Goal: Information Seeking & Learning: Compare options

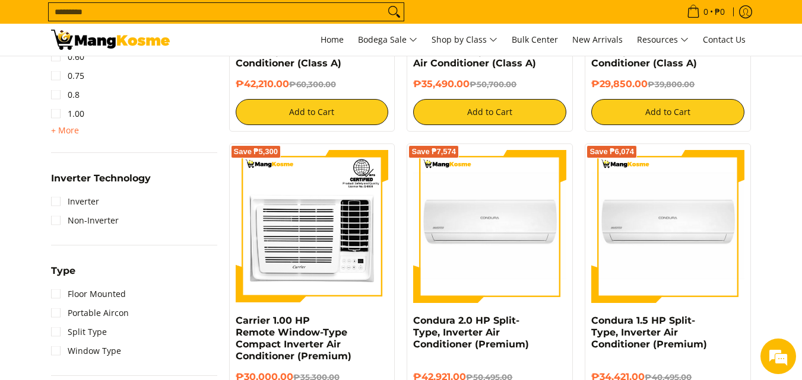
scroll to position [712, 0]
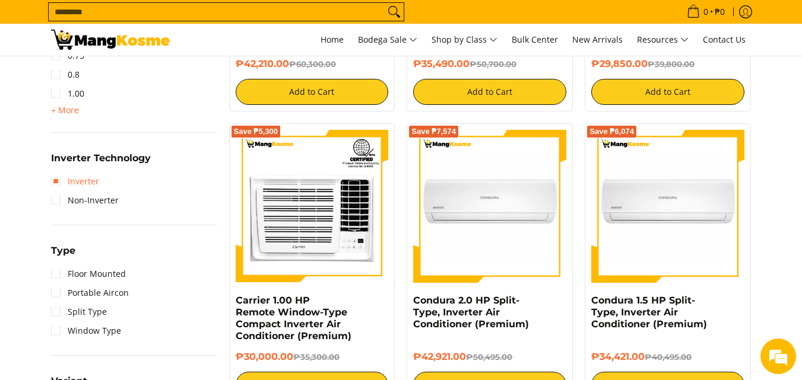
click at [56, 180] on link "Inverter" at bounding box center [75, 181] width 48 height 19
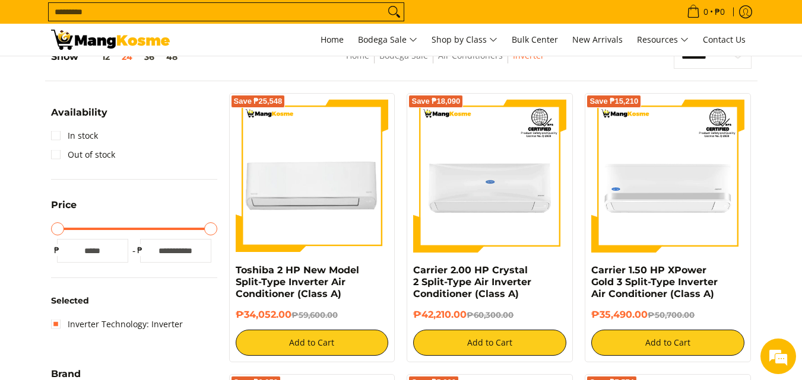
scroll to position [167, 0]
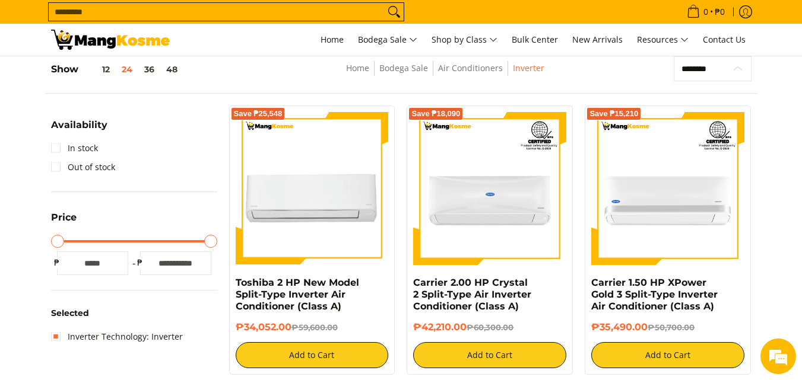
click at [719, 68] on select "**********" at bounding box center [713, 68] width 78 height 25
select select "**********"
click at [674, 56] on select "**********" at bounding box center [713, 68] width 78 height 25
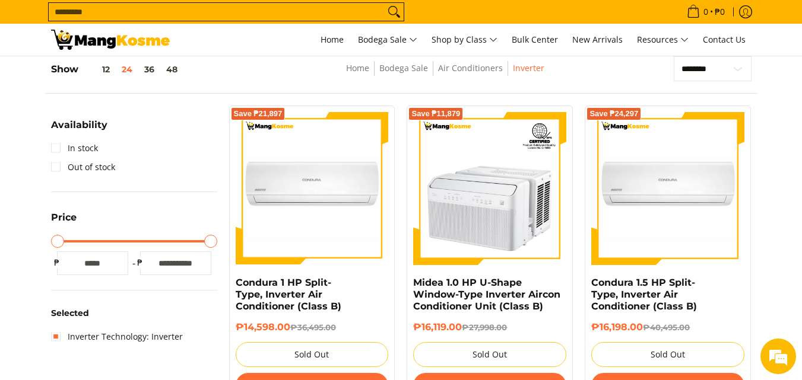
drag, startPoint x: 487, startPoint y: 293, endPoint x: 797, endPoint y: 185, distance: 327.9
click at [55, 148] on link "In stock" at bounding box center [74, 148] width 47 height 19
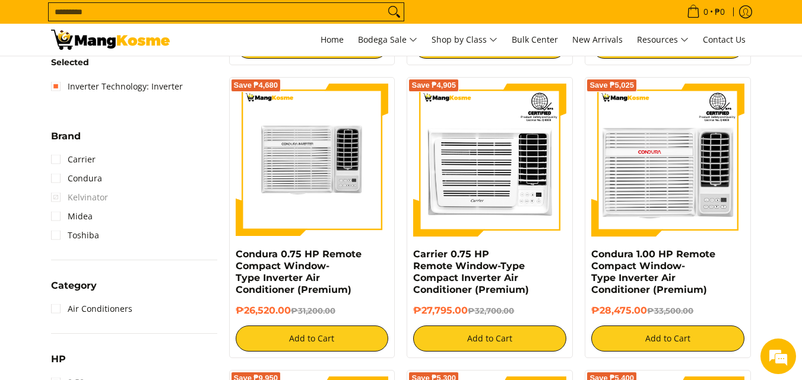
scroll to position [464, 0]
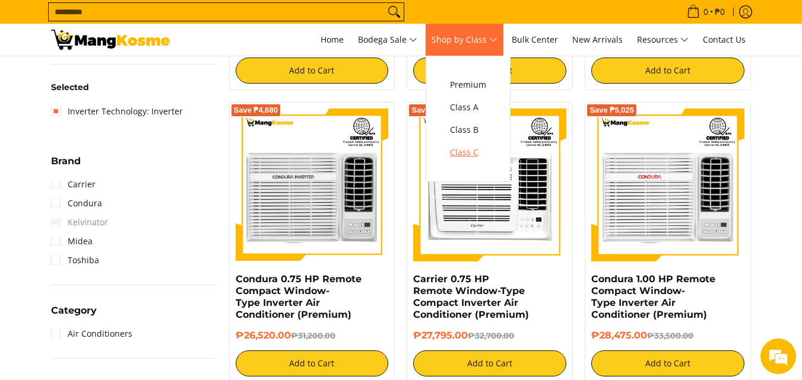
click at [469, 151] on span "Class C" at bounding box center [468, 152] width 36 height 15
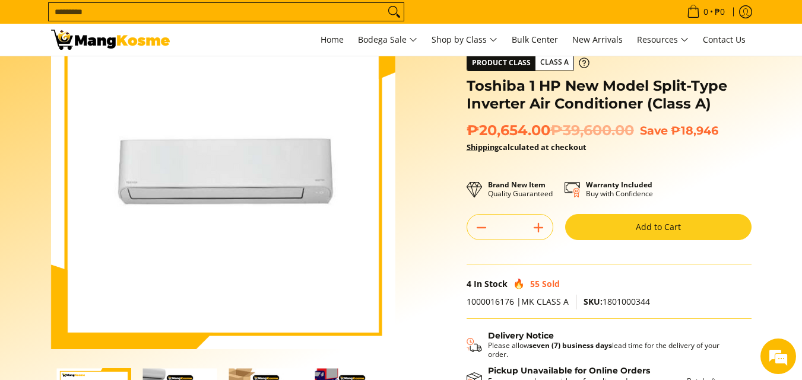
scroll to position [178, 0]
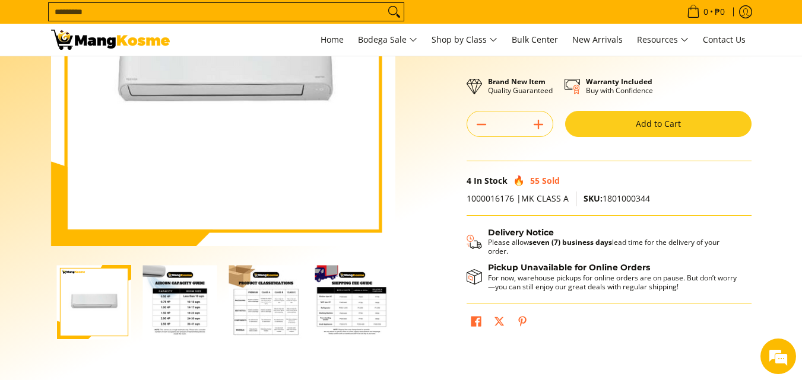
click at [184, 302] on img "Toshiba 1 HP New Model Split-Type Inverter Air Conditioner (Class A)-2" at bounding box center [180, 302] width 74 height 74
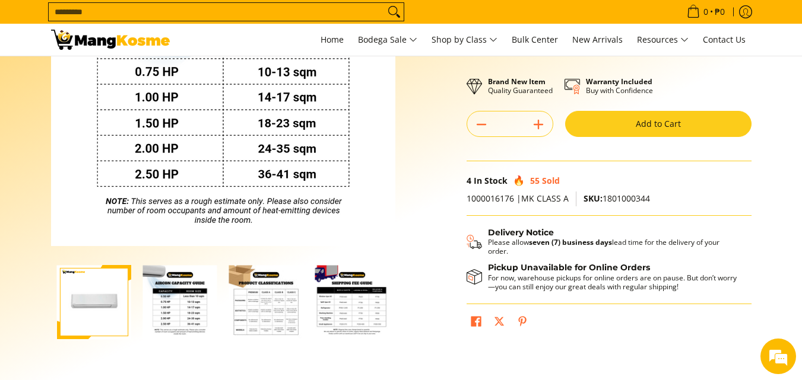
click at [74, 306] on img "Toshiba 1 HP New Model Split-Type Inverter Air Conditioner (Class A)-1" at bounding box center [94, 302] width 74 height 74
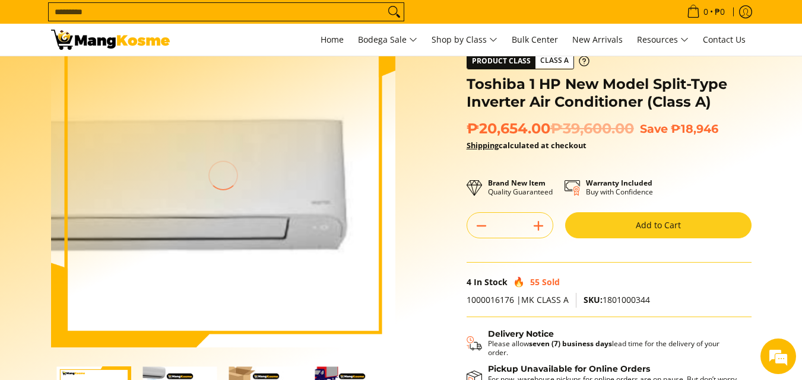
scroll to position [237, 0]
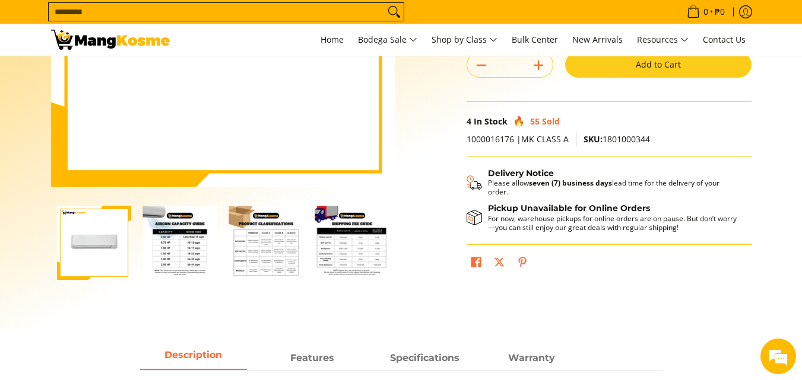
click at [176, 253] on img "Toshiba 1 HP New Model Split-Type Inverter Air Conditioner (Class A)-2" at bounding box center [180, 243] width 74 height 74
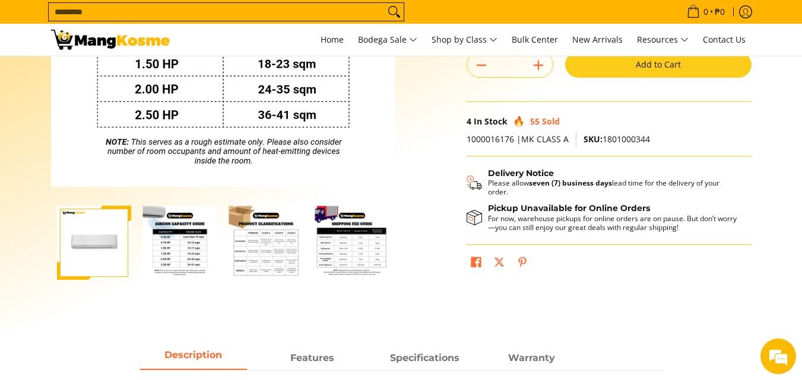
click at [259, 252] on img "Toshiba 1 HP New Model Split-Type Inverter Air Conditioner (Class A)-3" at bounding box center [266, 243] width 74 height 74
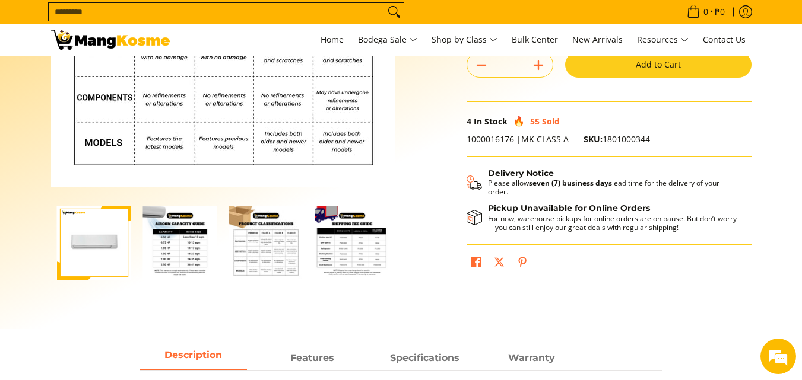
click at [344, 252] on img "mang-kosme-shipping-fee-guide-infographic" at bounding box center [352, 243] width 74 height 74
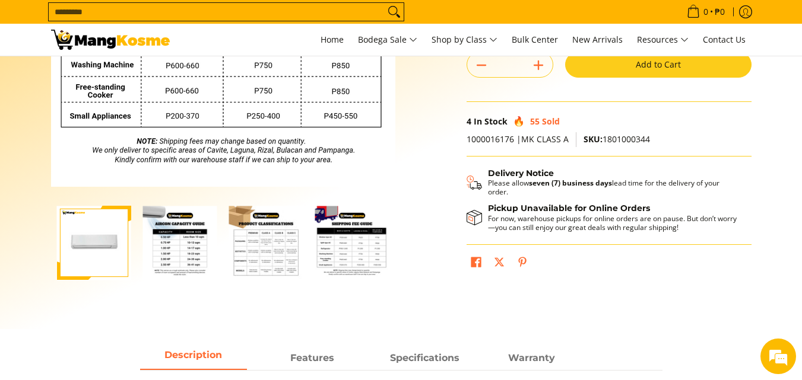
scroll to position [178, 0]
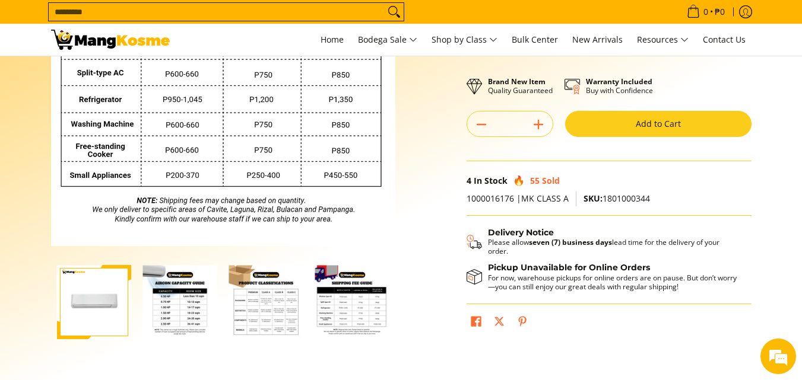
click at [271, 301] on img "Toshiba 1 HP New Model Split-Type Inverter Air Conditioner (Class A)-3" at bounding box center [266, 302] width 74 height 74
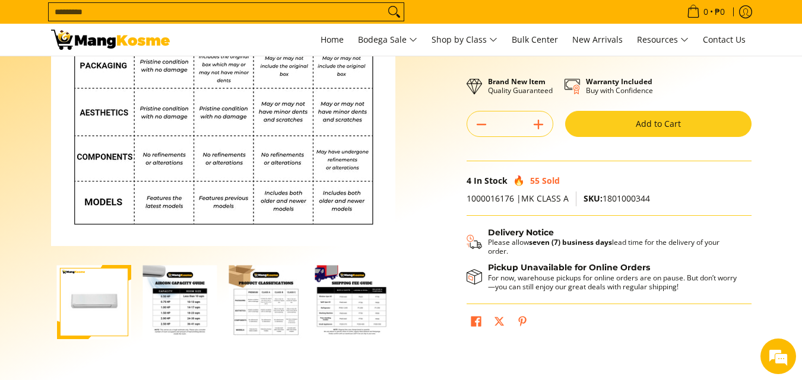
click at [183, 295] on img "Toshiba 1 HP New Model Split-Type Inverter Air Conditioner (Class A)-2" at bounding box center [180, 302] width 74 height 74
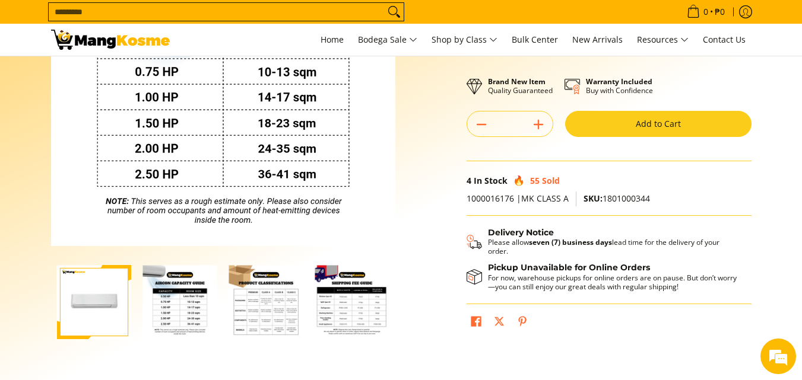
click at [95, 297] on img "Toshiba 1 HP New Model Split-Type Inverter Air Conditioner (Class A)-1" at bounding box center [94, 302] width 74 height 74
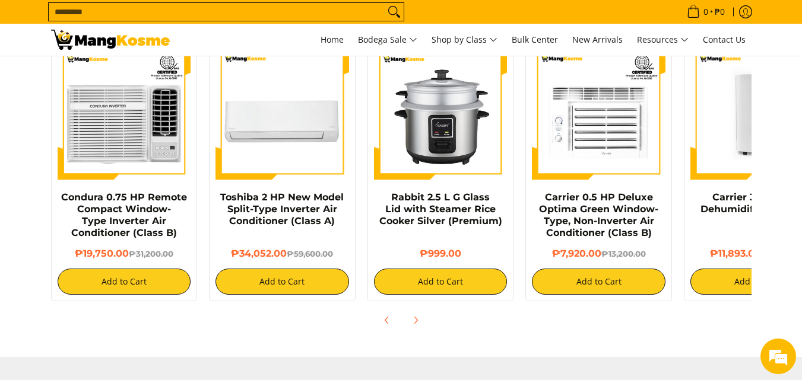
scroll to position [950, 0]
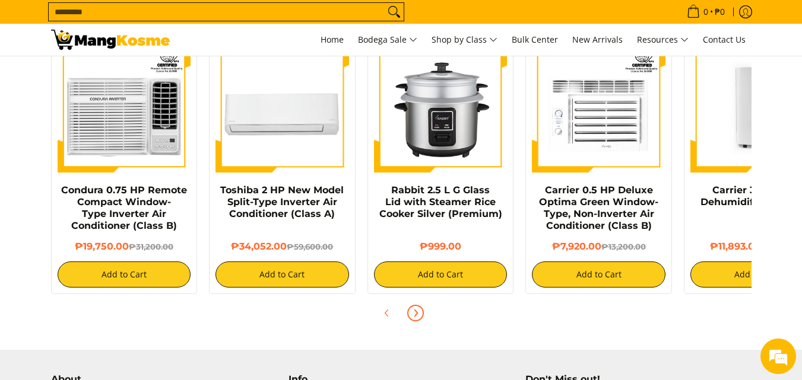
click at [414, 306] on span "Next" at bounding box center [415, 313] width 14 height 14
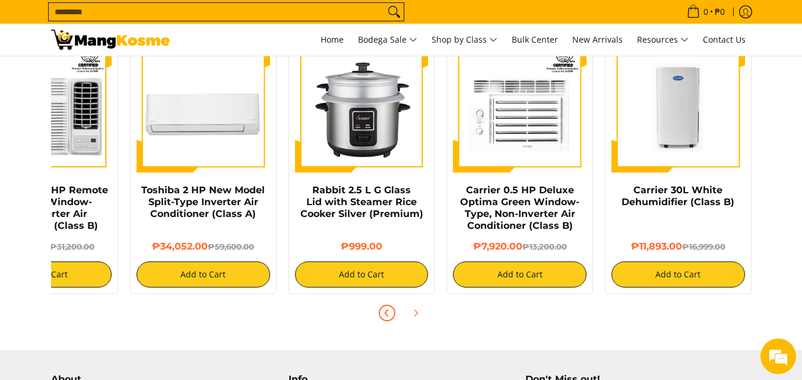
click at [388, 309] on icon "Previous" at bounding box center [386, 313] width 9 height 9
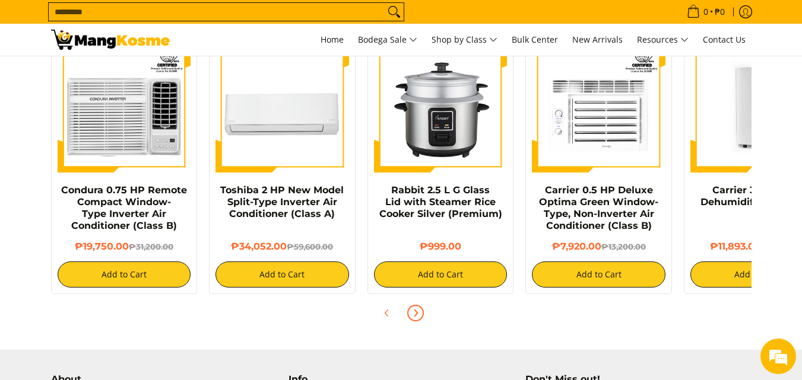
click at [415, 309] on icon "Next" at bounding box center [415, 313] width 9 height 9
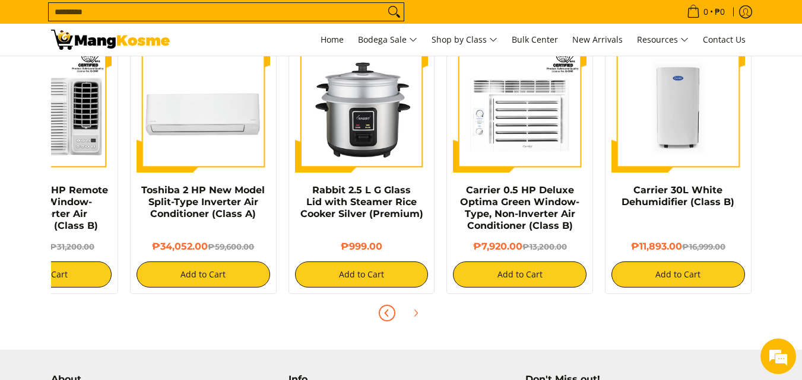
click at [392, 306] on span "Previous" at bounding box center [387, 313] width 14 height 14
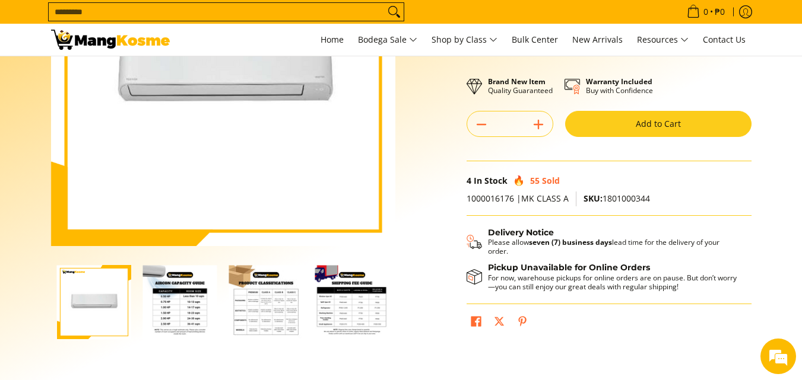
scroll to position [0, 0]
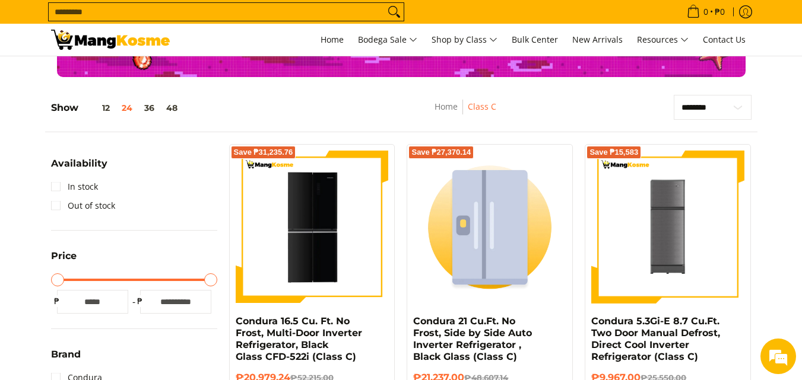
scroll to position [119, 0]
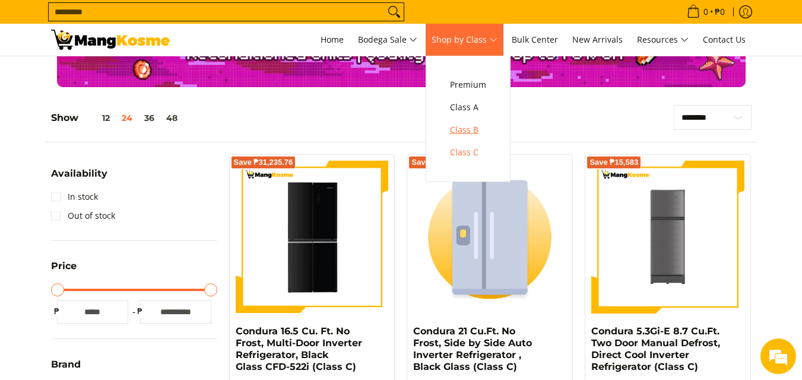
click at [475, 123] on span "Class B" at bounding box center [468, 130] width 36 height 15
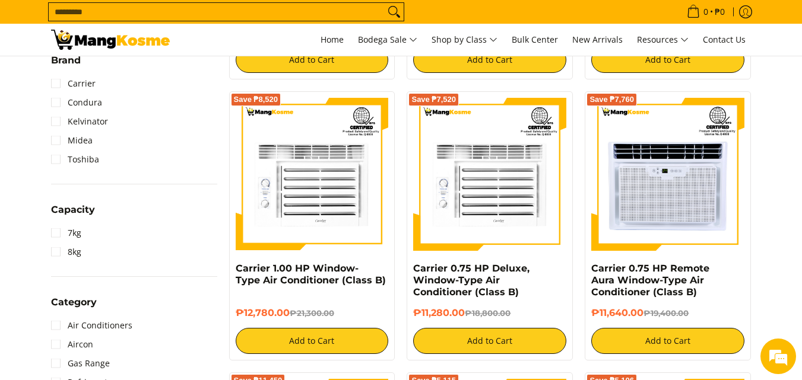
scroll to position [712, 0]
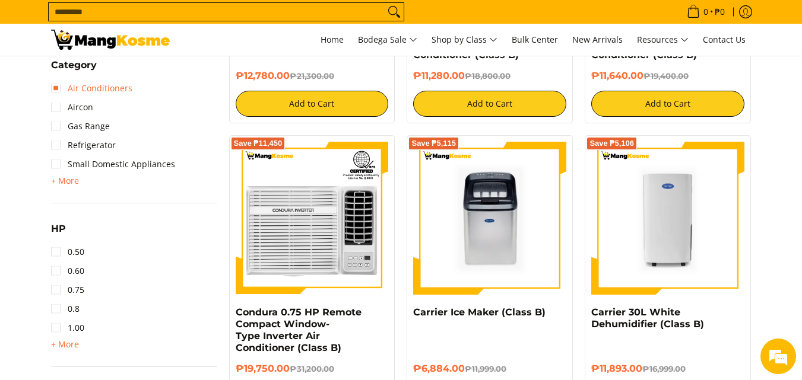
click at [54, 91] on link "Air Conditioners" at bounding box center [91, 88] width 81 height 19
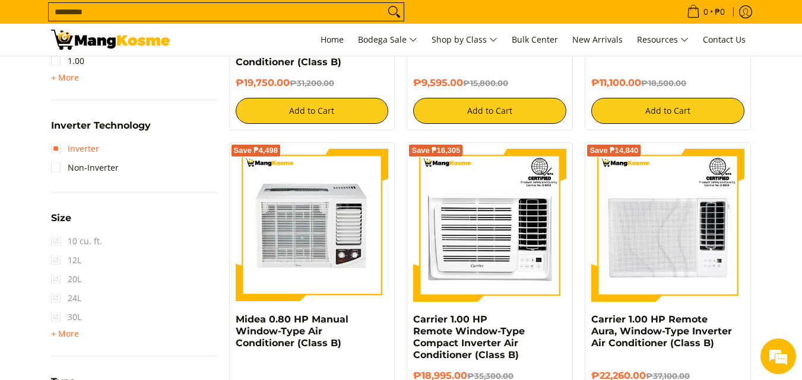
click at [58, 147] on link "Inverter" at bounding box center [75, 148] width 48 height 19
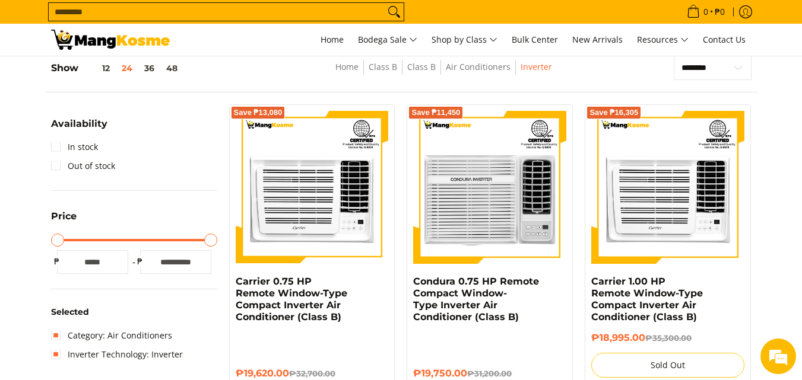
scroll to position [167, 0]
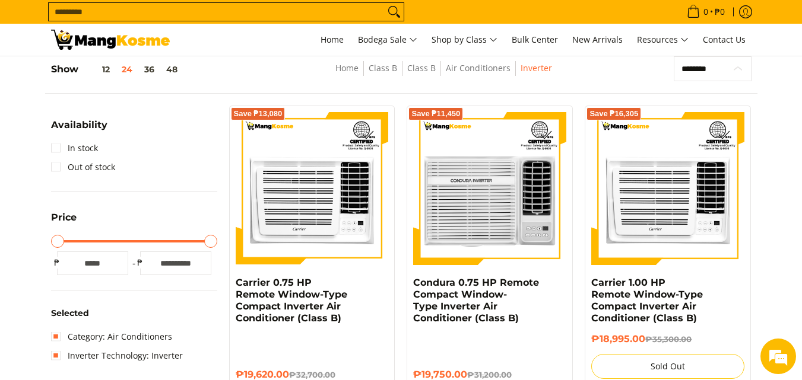
click at [717, 67] on select "**********" at bounding box center [713, 68] width 78 height 25
select select "**********"
click at [674, 56] on select "**********" at bounding box center [713, 68] width 78 height 25
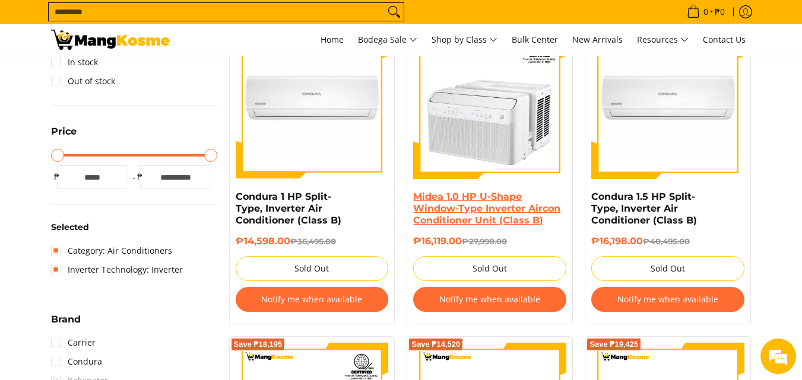
scroll to position [237, 0]
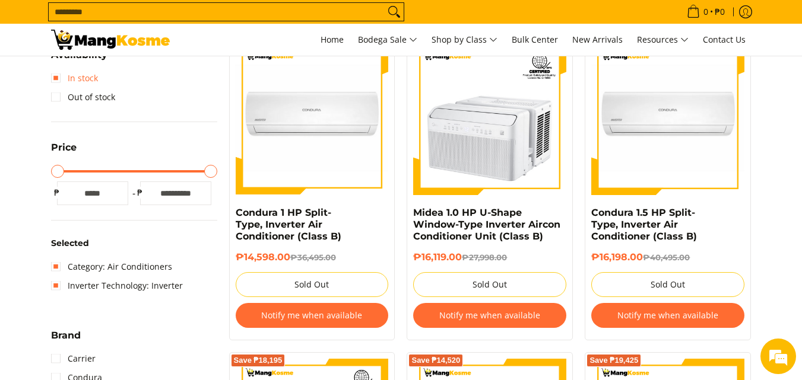
click at [56, 83] on link "In stock" at bounding box center [74, 78] width 47 height 19
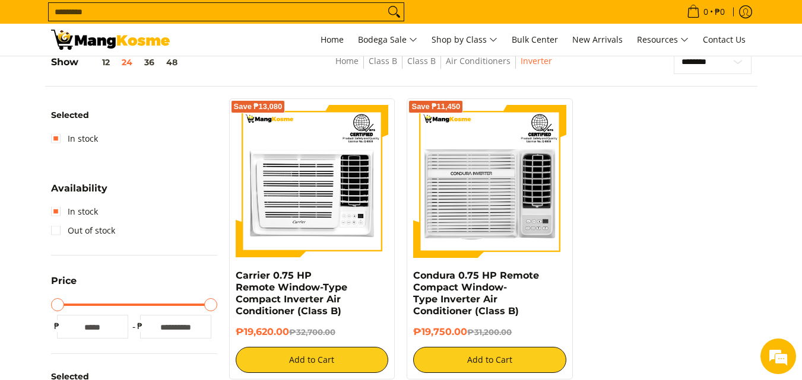
scroll to position [167, 0]
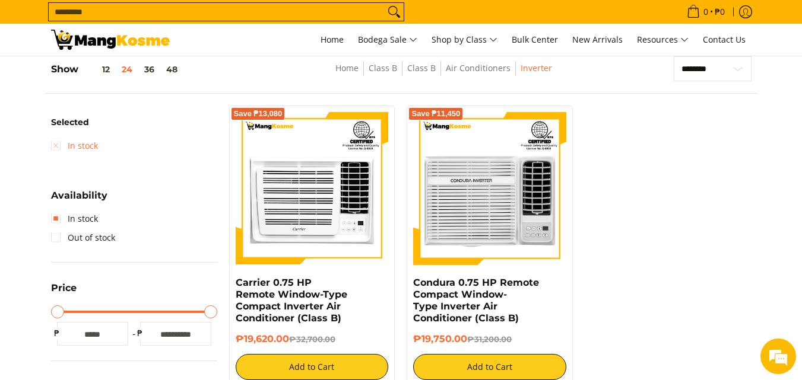
click at [55, 148] on link "In stock" at bounding box center [74, 146] width 47 height 19
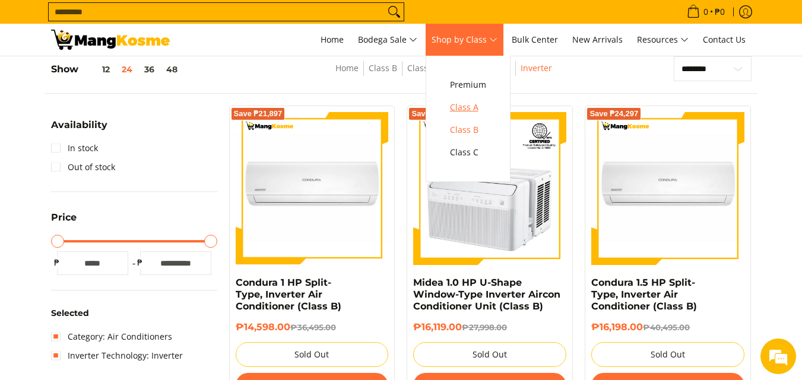
click at [470, 107] on span "Class A" at bounding box center [468, 107] width 36 height 15
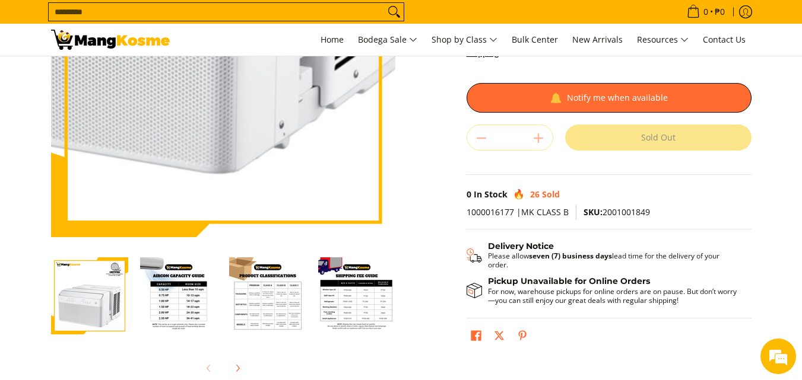
scroll to position [356, 0]
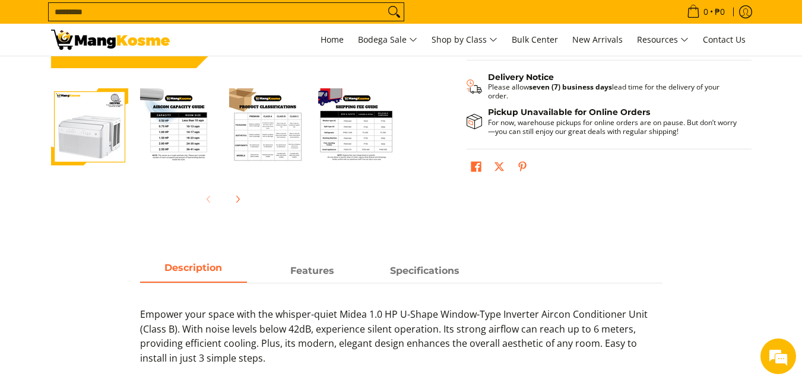
click at [185, 148] on img "Midea 1.0 HP U-Shape Window-Type Inverter Aircon Conditioner Unit (Class B)-2" at bounding box center [178, 126] width 77 height 77
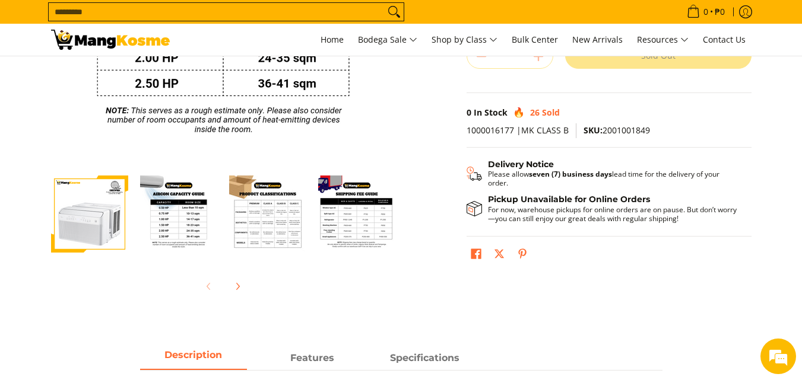
scroll to position [178, 0]
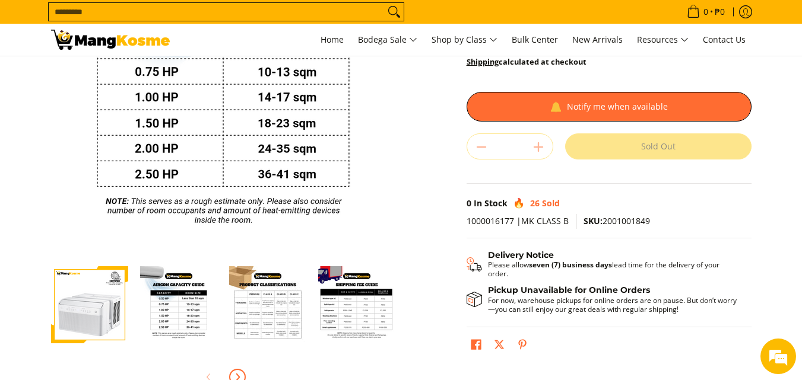
click at [239, 373] on icon "Next" at bounding box center [237, 377] width 9 height 9
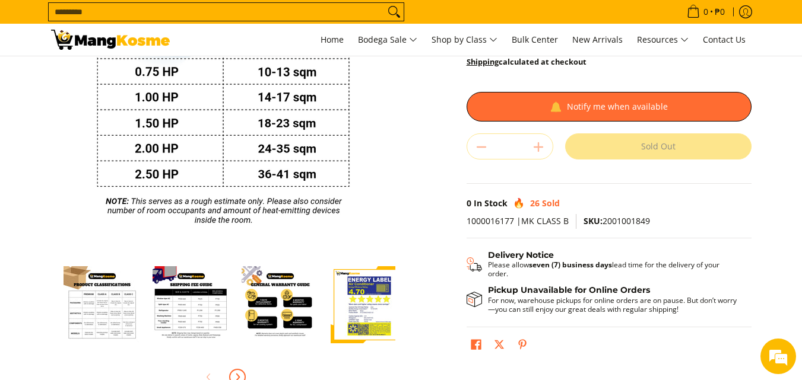
scroll to position [0, 178]
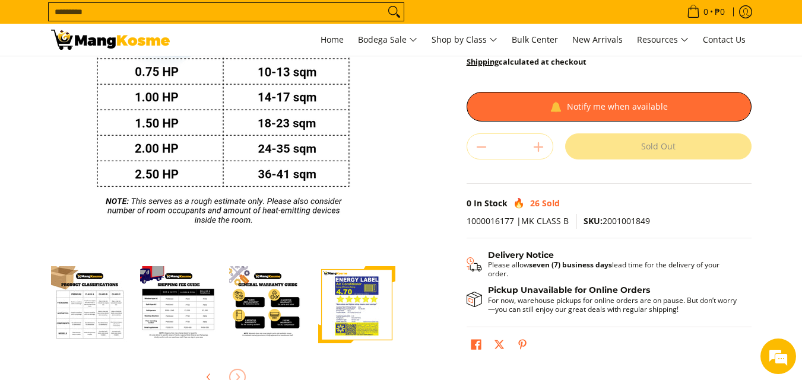
click at [240, 372] on div at bounding box center [223, 377] width 344 height 26
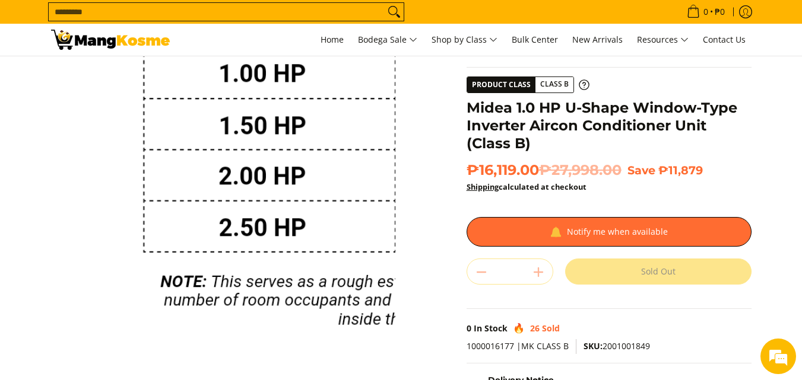
scroll to position [119, 0]
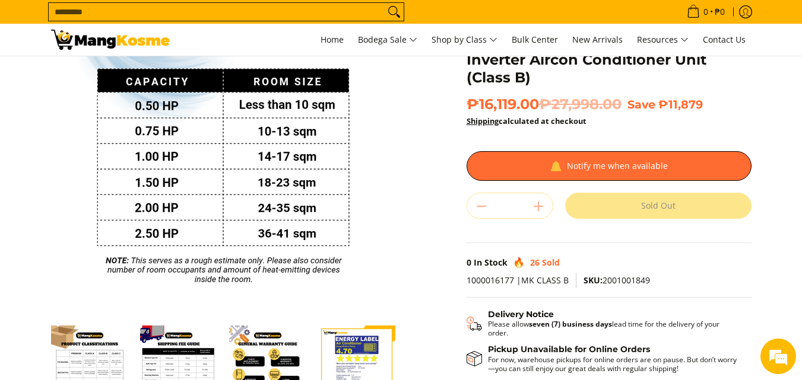
click at [94, 359] on img "Midea 1.0 HP U-Shape Window-Type Inverter Aircon Conditioner Unit (Class B)-3" at bounding box center [89, 364] width 77 height 77
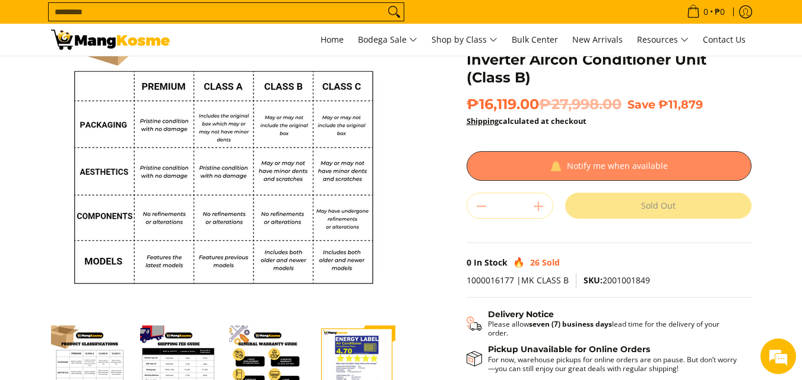
click at [583, 163] on div at bounding box center [609, 166] width 285 height 30
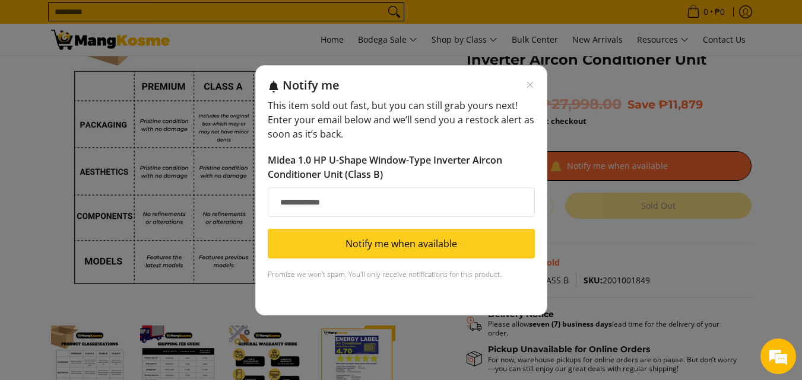
click at [331, 204] on input "Email address" at bounding box center [401, 203] width 267 height 30
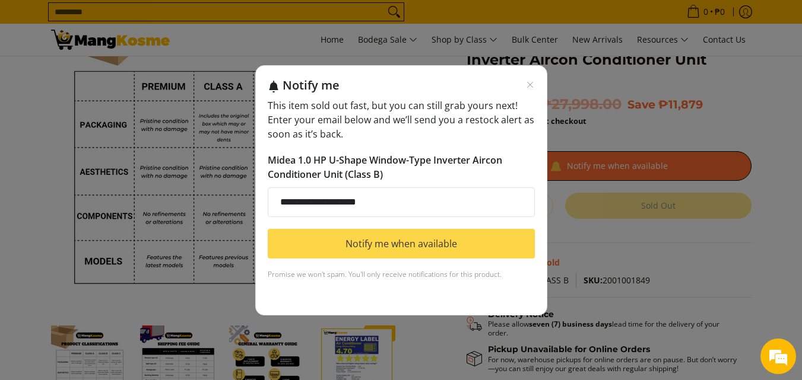
type input "**********"
click at [410, 247] on button "Notify me when available" at bounding box center [401, 244] width 267 height 30
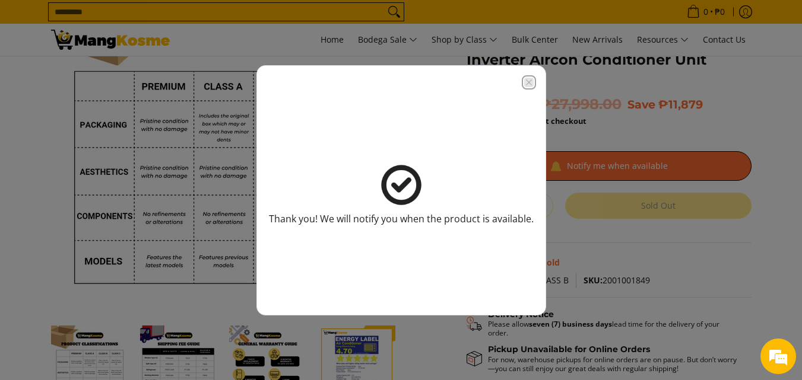
click at [524, 80] on icon "Close modal" at bounding box center [528, 82] width 9 height 9
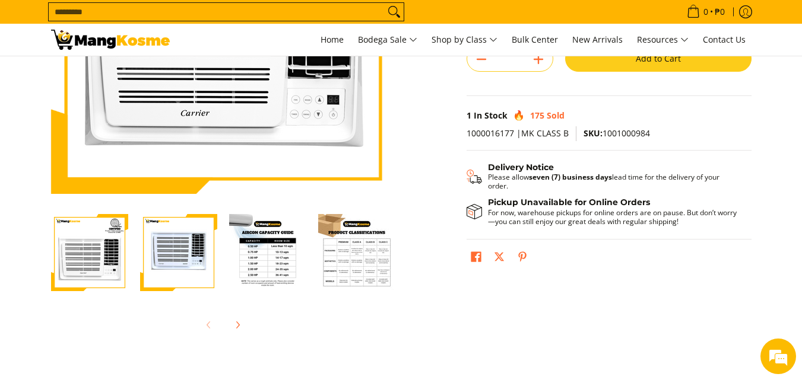
scroll to position [297, 0]
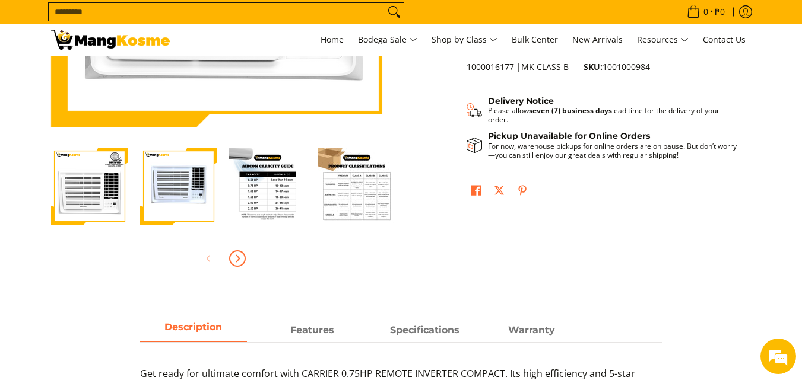
click at [234, 258] on icon "Next" at bounding box center [237, 258] width 9 height 9
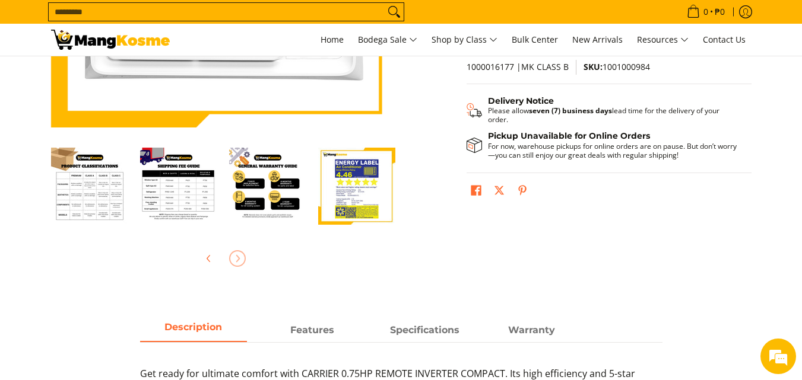
click at [234, 258] on div at bounding box center [223, 259] width 344 height 26
click at [205, 259] on icon "Previous" at bounding box center [208, 258] width 9 height 9
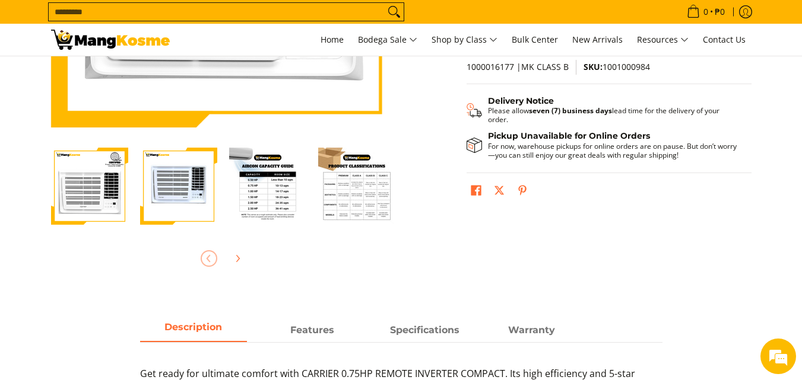
click at [205, 259] on div at bounding box center [223, 259] width 344 height 26
click at [265, 202] on img "Carrier 0.75 HP Remote Window-Type Compact Inverter Air Conditioner (Class B)-3" at bounding box center [267, 186] width 77 height 77
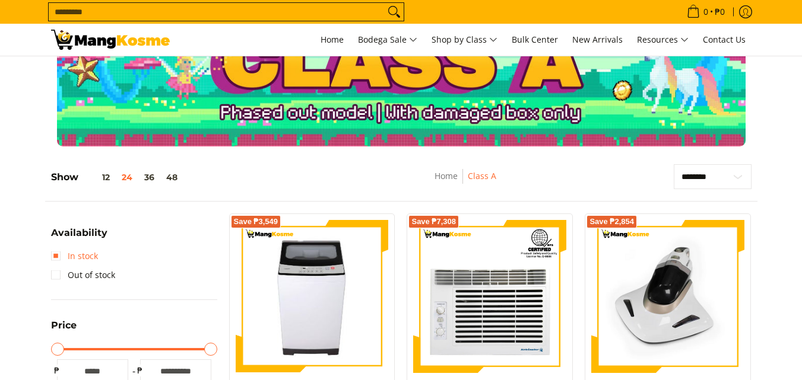
scroll to position [59, 0]
click at [55, 252] on link "In stock" at bounding box center [74, 256] width 47 height 19
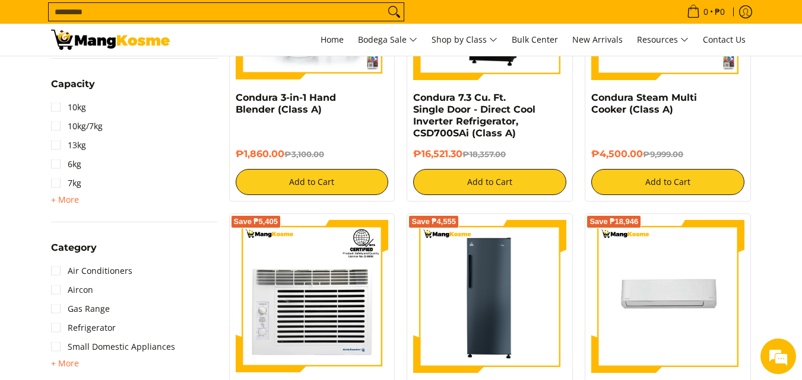
scroll to position [702, 0]
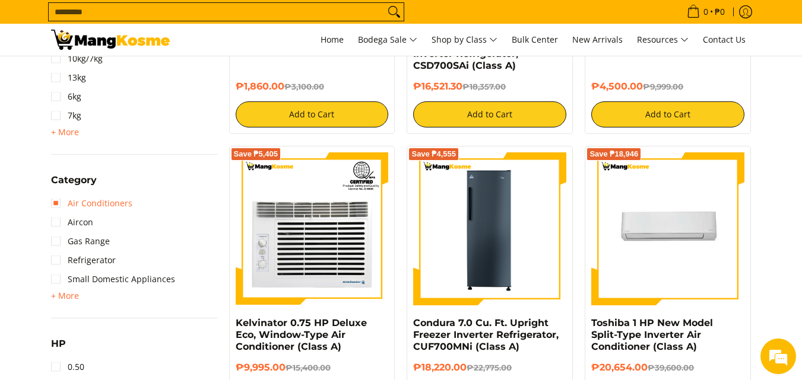
click at [56, 205] on link "Air Conditioners" at bounding box center [91, 203] width 81 height 19
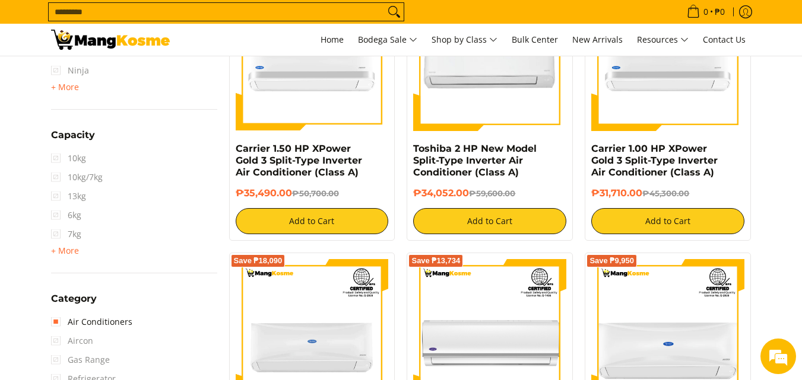
click at [53, 342] on span "Aircon" at bounding box center [72, 341] width 42 height 19
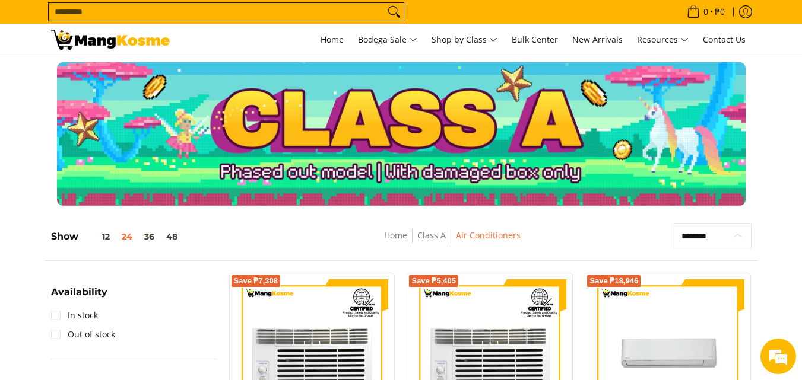
click at [686, 237] on select "**********" at bounding box center [713, 236] width 78 height 25
select select "**********"
click at [674, 224] on select "**********" at bounding box center [713, 236] width 78 height 25
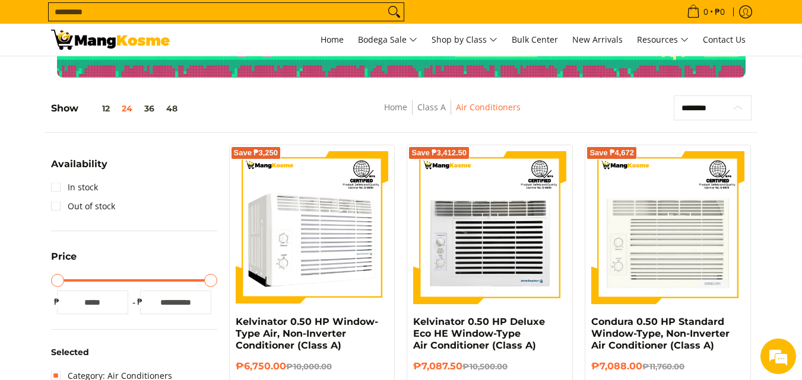
scroll to position [119, 0]
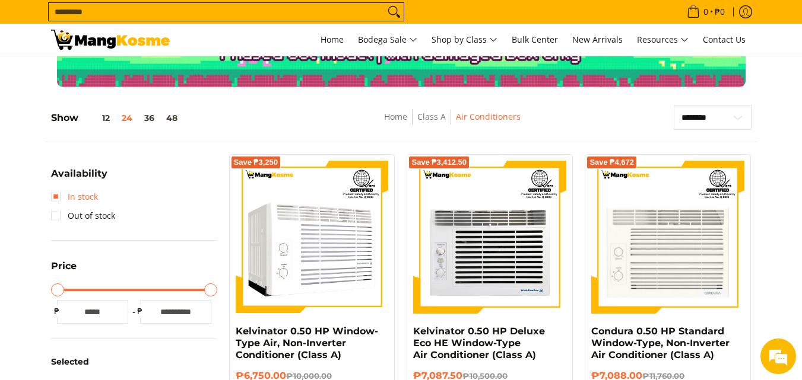
click at [55, 196] on link "In stock" at bounding box center [74, 197] width 47 height 19
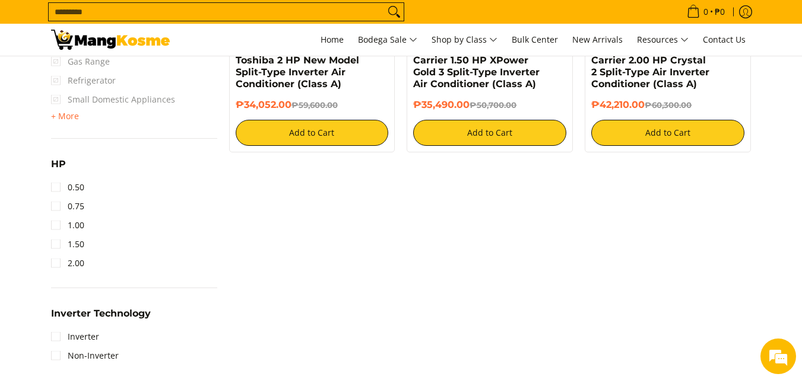
scroll to position [1058, 0]
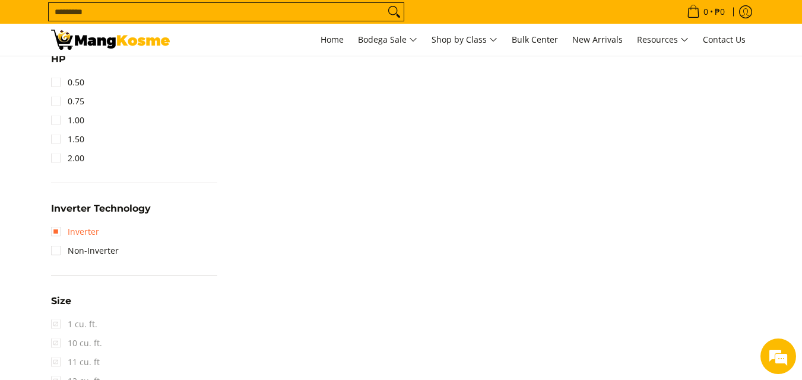
click at [56, 235] on link "Inverter" at bounding box center [75, 232] width 48 height 19
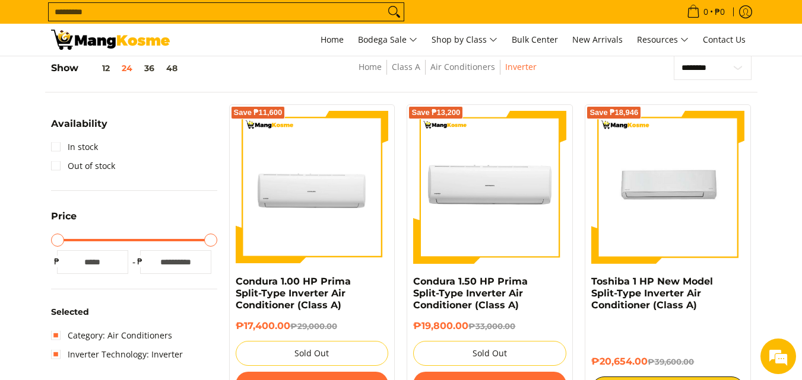
scroll to position [167, 0]
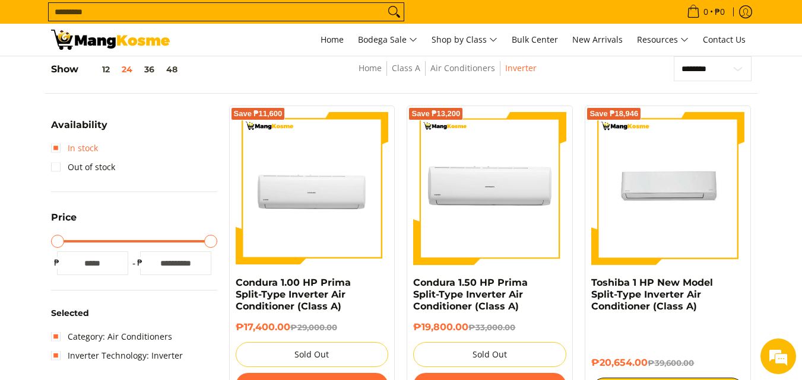
click at [57, 145] on link "In stock" at bounding box center [74, 148] width 47 height 19
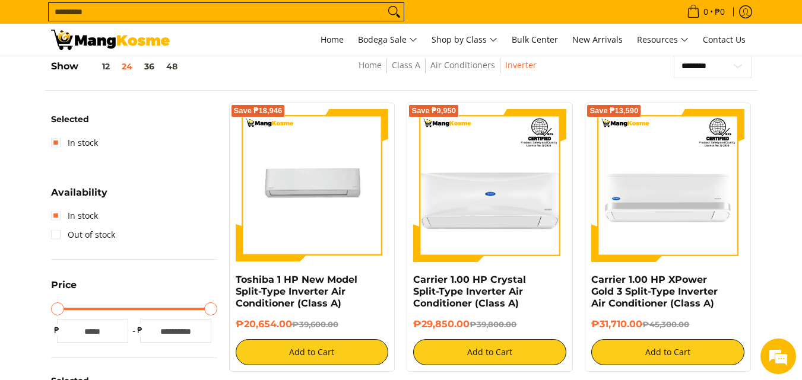
scroll to position [167, 0]
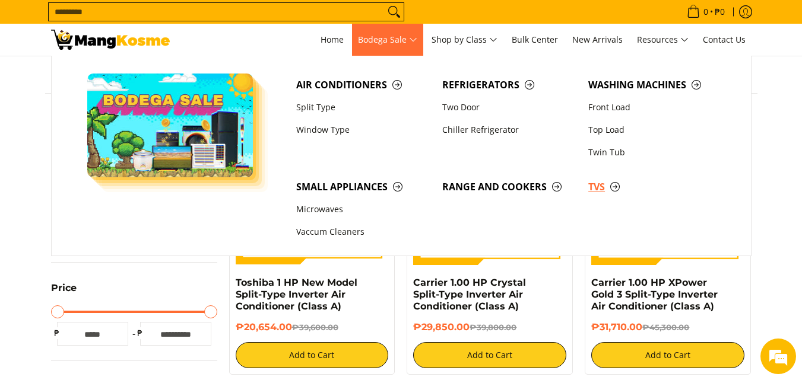
click at [598, 189] on span "TVs" at bounding box center [655, 187] width 134 height 15
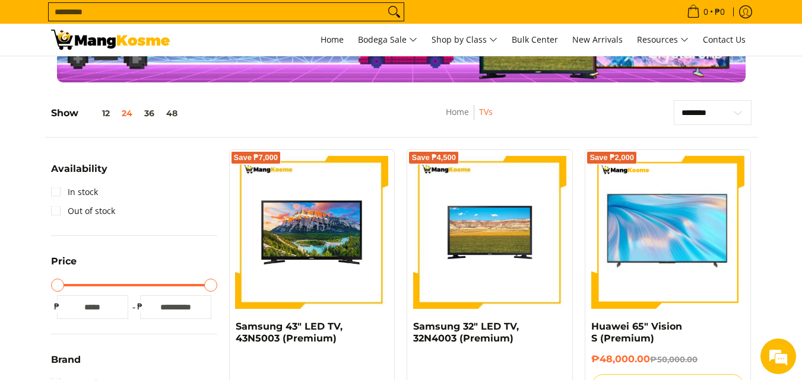
scroll to position [119, 0]
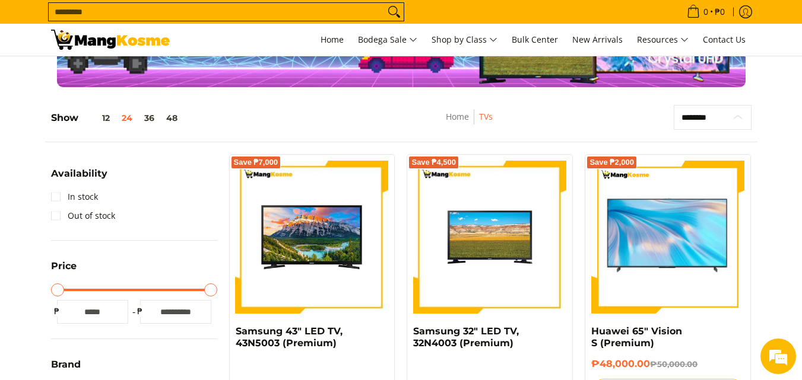
click at [709, 121] on select "**********" at bounding box center [713, 117] width 78 height 25
select select "**********"
click at [674, 105] on select "**********" at bounding box center [713, 117] width 78 height 25
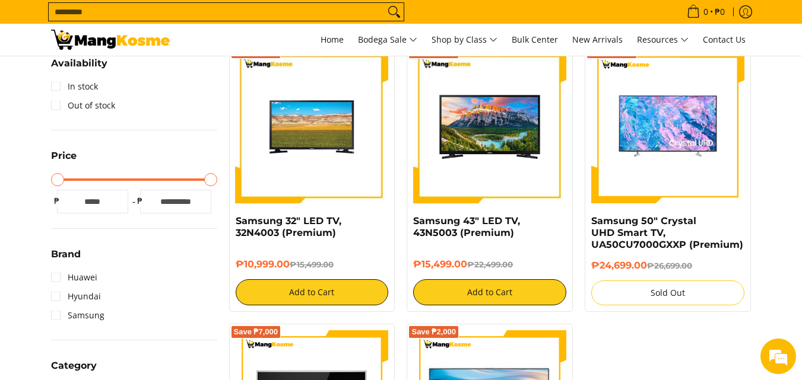
scroll to position [227, 0]
